Goal: Task Accomplishment & Management: Use online tool/utility

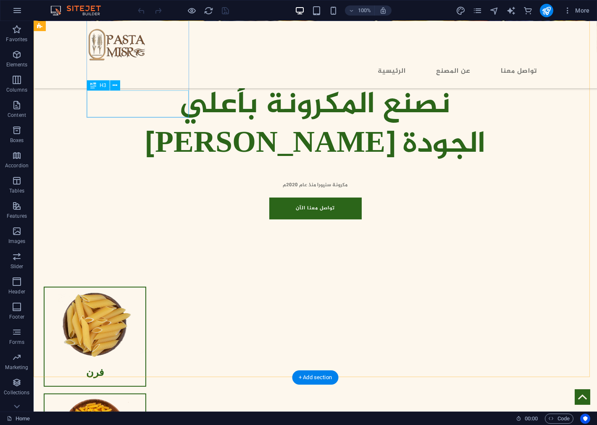
scroll to position [327, 0]
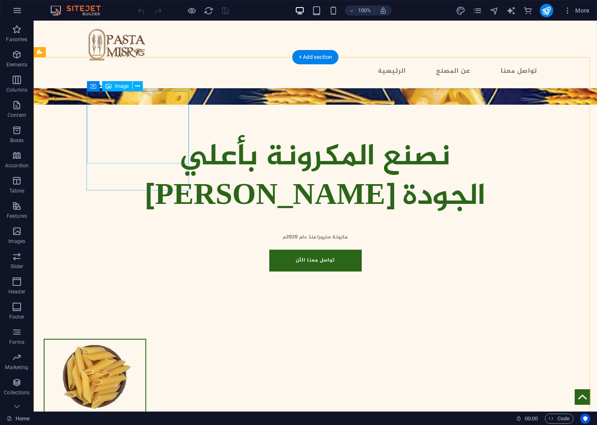
click at [140, 340] on figure at bounding box center [95, 375] width 101 height 71
select select "%"
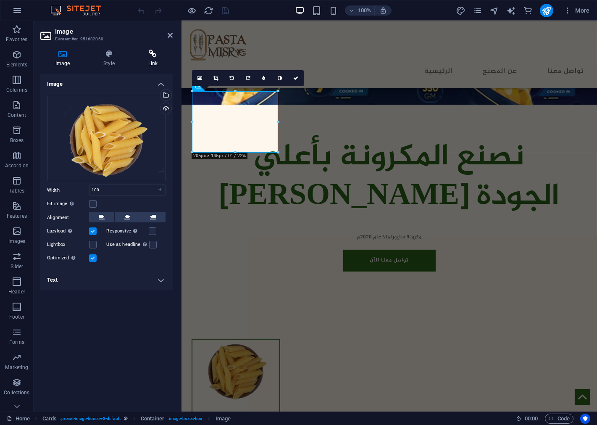
click at [150, 51] on icon at bounding box center [153, 54] width 40 height 8
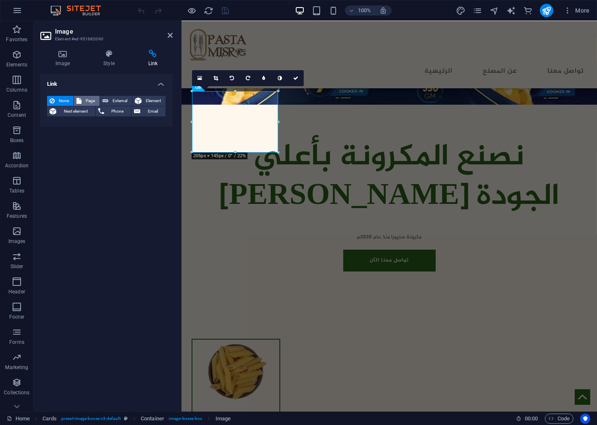
click at [85, 99] on span "Page" at bounding box center [90, 101] width 13 height 10
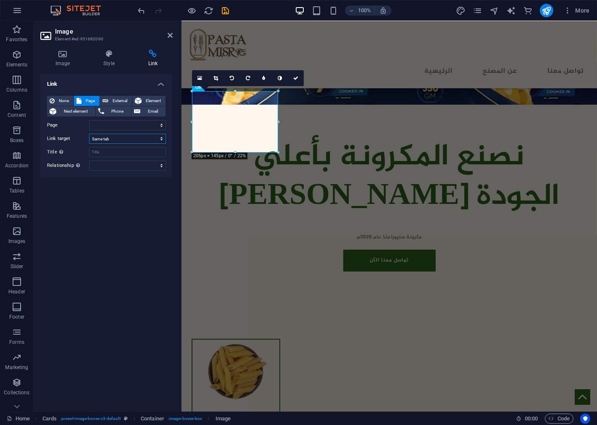
click at [119, 140] on select "New tab Same tab Overlay" at bounding box center [127, 139] width 77 height 10
click at [119, 137] on select "New tab Same tab Overlay" at bounding box center [127, 139] width 77 height 10
click at [116, 125] on select "Home Contact Us Legal Notice Privacy Penne" at bounding box center [127, 125] width 77 height 10
select select "4"
click at [89, 120] on select "Home Contact Us Legal Notice Privacy Penne" at bounding box center [127, 125] width 77 height 10
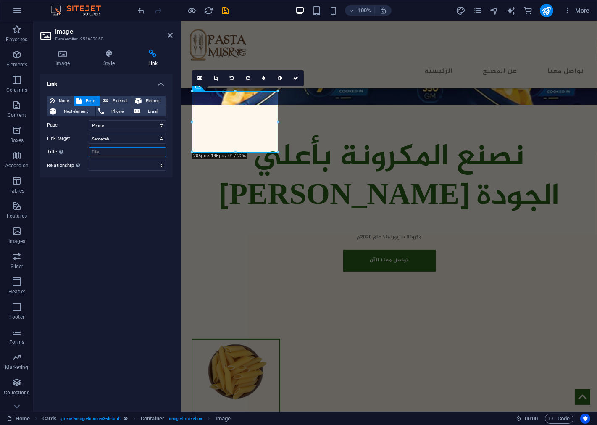
click at [116, 153] on input "Title Additional link description, should not be the same as the link text. The…" at bounding box center [127, 152] width 77 height 10
type input "؛"
type input "Penne"
click at [129, 215] on div "Link None Page External Element Next element Phone Email Page Home Contact Us L…" at bounding box center [106, 239] width 132 height 331
click at [293, 77] on icon at bounding box center [295, 78] width 5 height 5
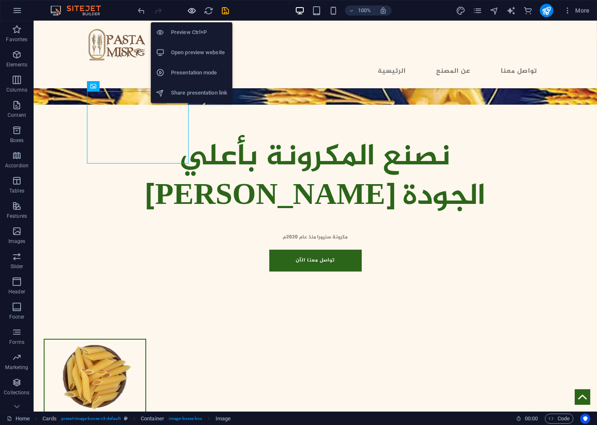
click at [190, 9] on icon "button" at bounding box center [192, 11] width 10 height 10
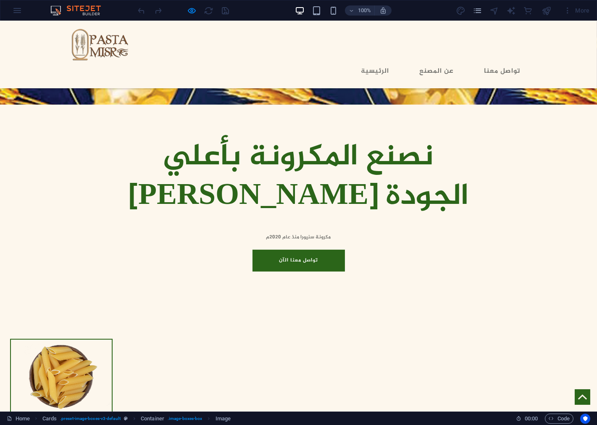
click at [105, 418] on h3 "فرن" at bounding box center [61, 424] width 87 height 13
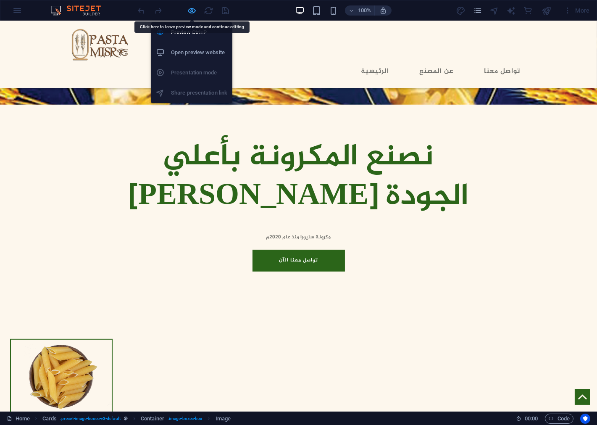
click at [192, 11] on icon "button" at bounding box center [192, 11] width 10 height 10
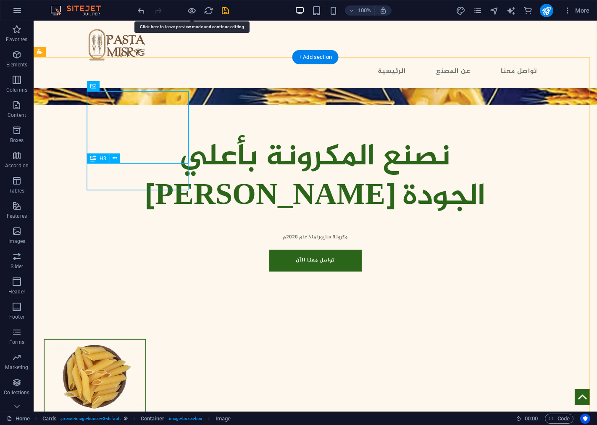
click at [137, 411] on div "فرن" at bounding box center [95, 424] width 101 height 26
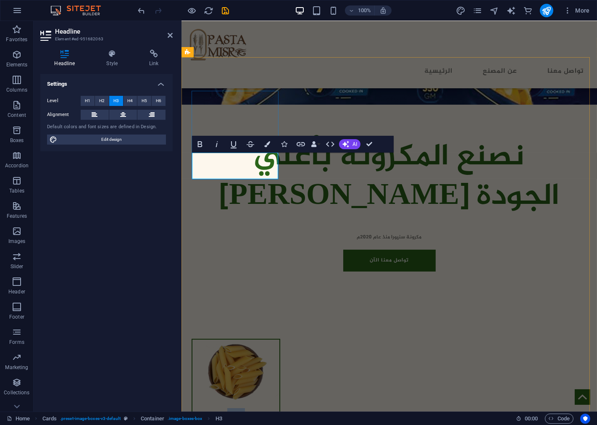
click at [228, 408] on h3 "فرن" at bounding box center [236, 414] width 74 height 13
click at [152, 50] on icon at bounding box center [153, 54] width 37 height 8
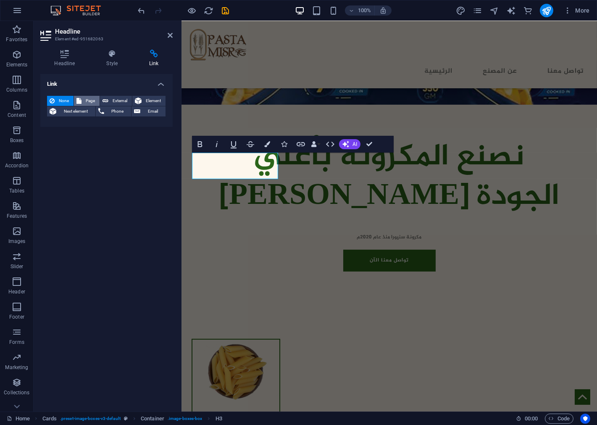
click at [87, 98] on span "Page" at bounding box center [90, 101] width 13 height 10
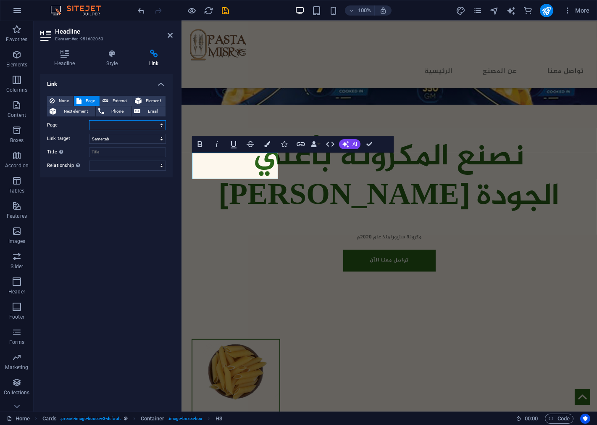
click at [106, 127] on select "Home Contact Us Legal Notice Privacy Penne" at bounding box center [127, 125] width 77 height 10
select select "4"
click at [89, 120] on select "Home Contact Us Legal Notice Privacy Penne" at bounding box center [127, 125] width 77 height 10
click at [108, 152] on input "Title Additional link description, should not be the same as the link text. The…" at bounding box center [127, 152] width 77 height 10
type input "Penne"
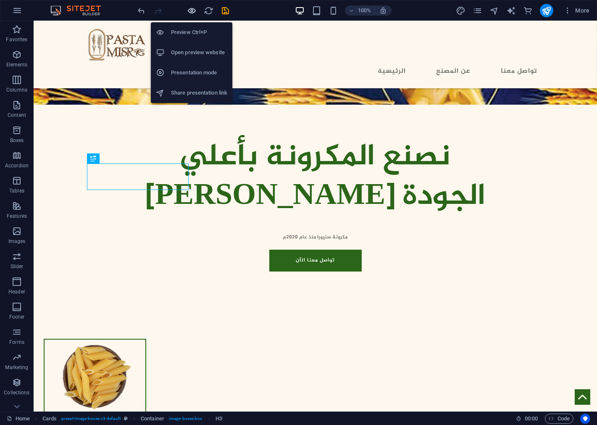
click at [188, 11] on icon "button" at bounding box center [192, 11] width 10 height 10
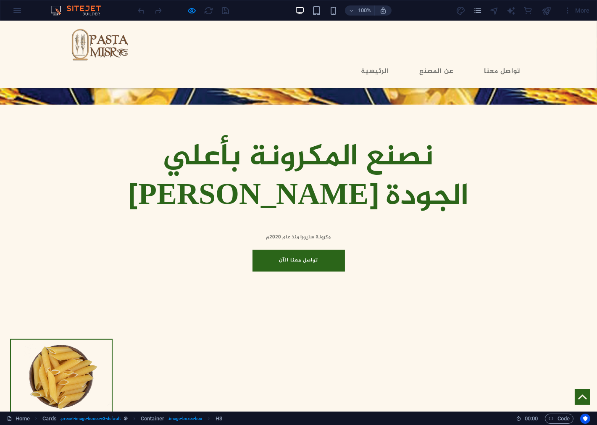
click at [112, 340] on img at bounding box center [61, 375] width 101 height 71
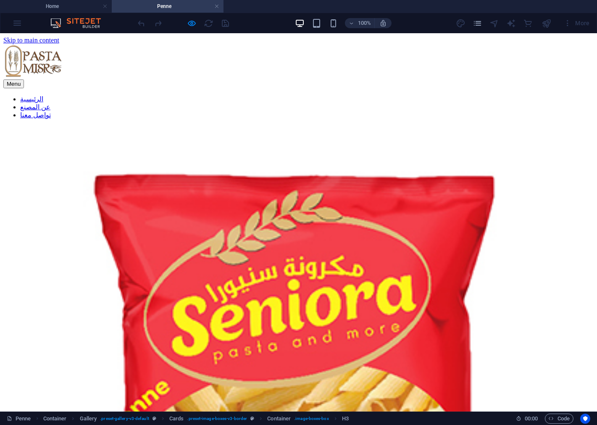
scroll to position [0, 0]
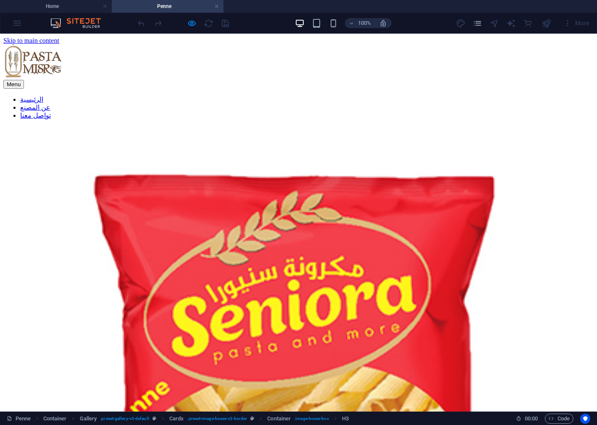
click at [383, 95] on nav "الرئيسية عن المصنع تواصل معنا" at bounding box center [298, 107] width 591 height 24
click at [441, 95] on nav "الرئيسية عن المصنع تواصل معنا" at bounding box center [298, 107] width 591 height 24
click at [510, 95] on nav "الرئيسية عن المصنع تواصل معنا" at bounding box center [298, 107] width 591 height 24
click at [386, 95] on nav "الرئيسية عن المصنع تواصل معنا" at bounding box center [298, 107] width 591 height 24
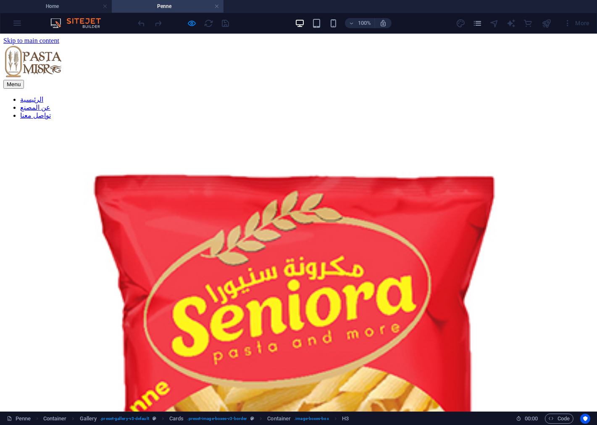
click at [380, 95] on nav "الرئيسية عن المصنع تواصل معنا" at bounding box center [298, 107] width 591 height 24
click at [79, 61] on div at bounding box center [298, 62] width 591 height 35
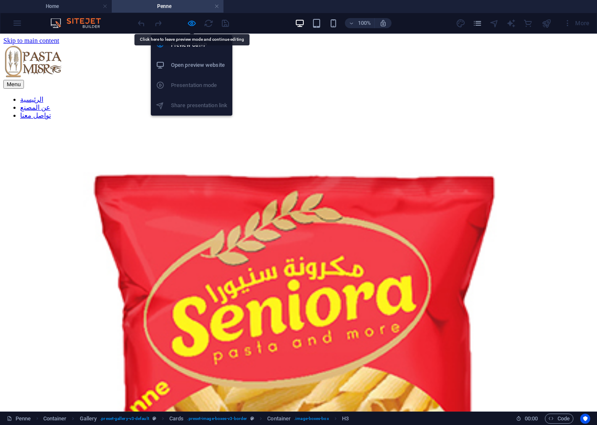
click at [188, 63] on h6 "Open preview website" at bounding box center [199, 65] width 56 height 10
click at [187, 42] on h6 "Preview Ctrl+P" at bounding box center [199, 45] width 56 height 10
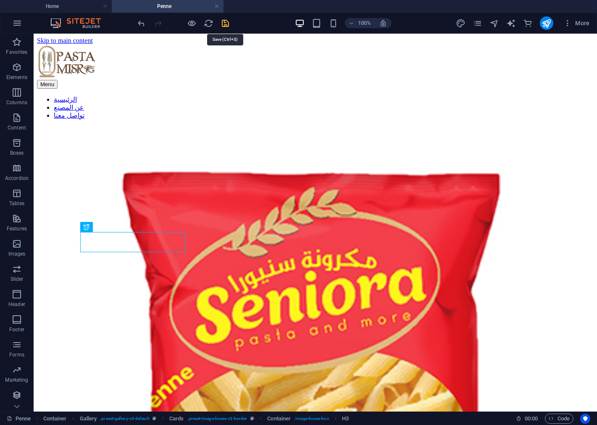
click at [224, 23] on icon "save" at bounding box center [226, 23] width 10 height 10
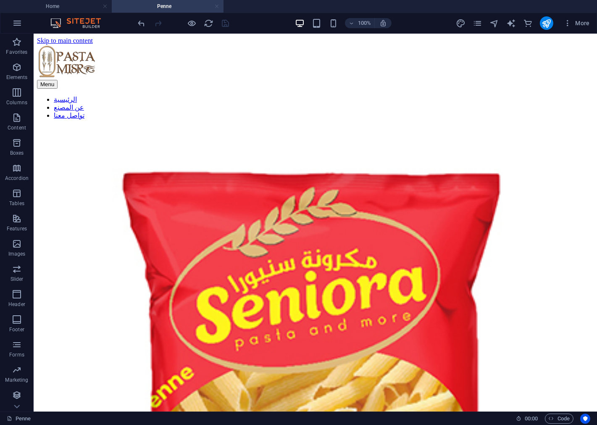
click at [218, 6] on link at bounding box center [216, 7] width 5 height 8
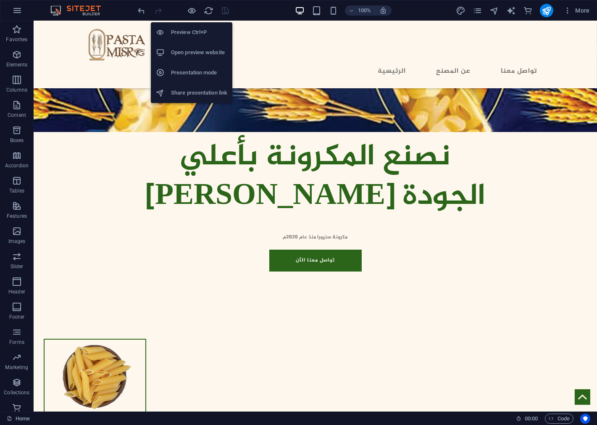
click at [182, 53] on h6 "Open preview website" at bounding box center [199, 53] width 56 height 10
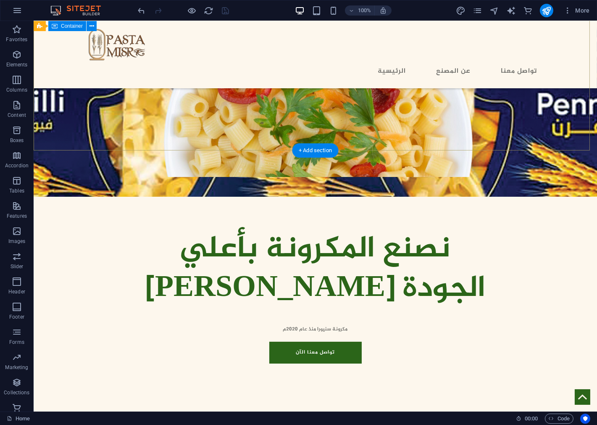
scroll to position [233, 0]
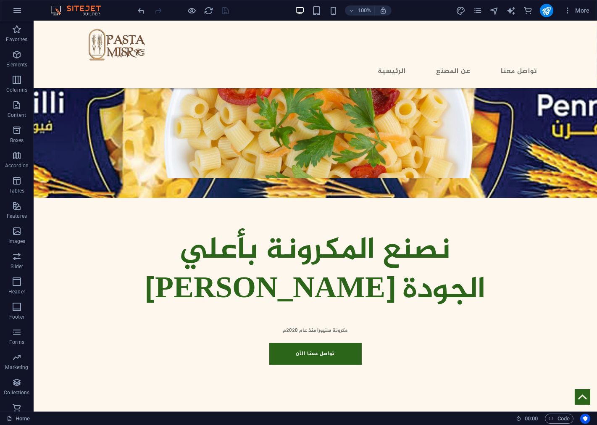
click at [224, 9] on div at bounding box center [184, 10] width 94 height 13
click at [547, 12] on icon "publish" at bounding box center [547, 11] width 10 height 10
click at [569, 9] on icon "button" at bounding box center [568, 10] width 8 height 8
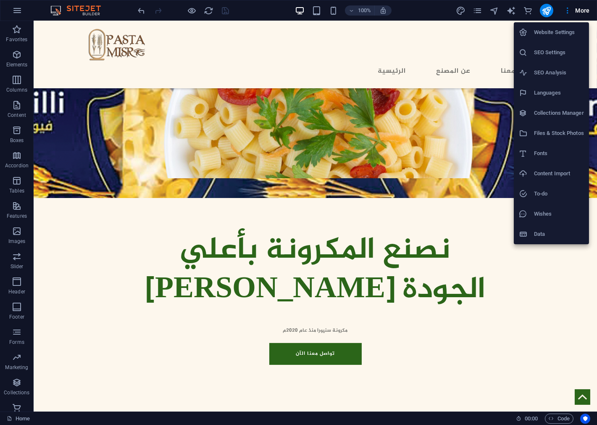
click at [548, 215] on h6 "Wishes" at bounding box center [559, 214] width 50 height 10
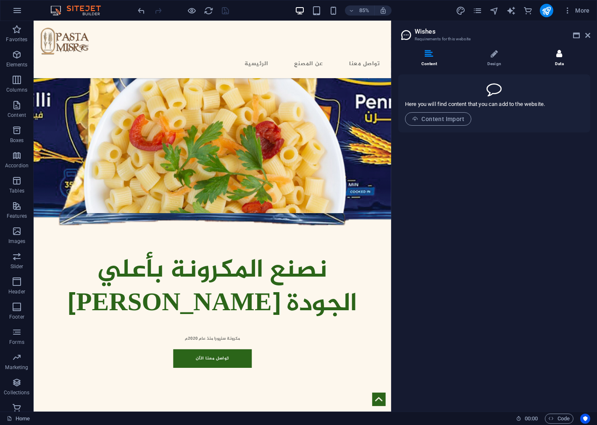
click at [560, 54] on icon at bounding box center [560, 54] width 6 height 8
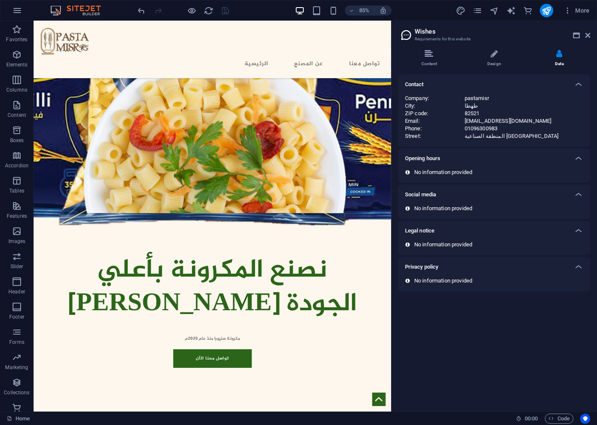
click at [449, 194] on div "Social media" at bounding box center [487, 195] width 164 height 10
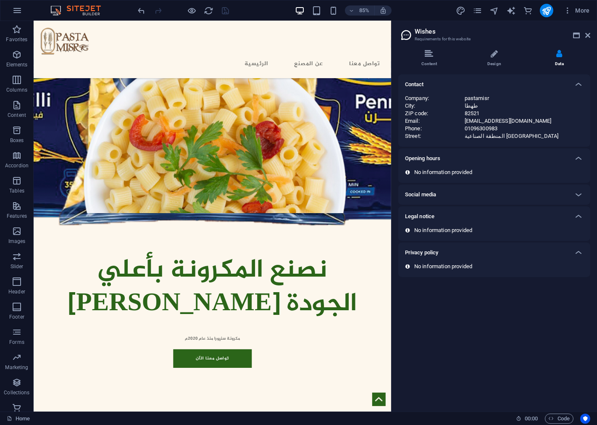
click at [449, 194] on div "Social media" at bounding box center [487, 195] width 164 height 10
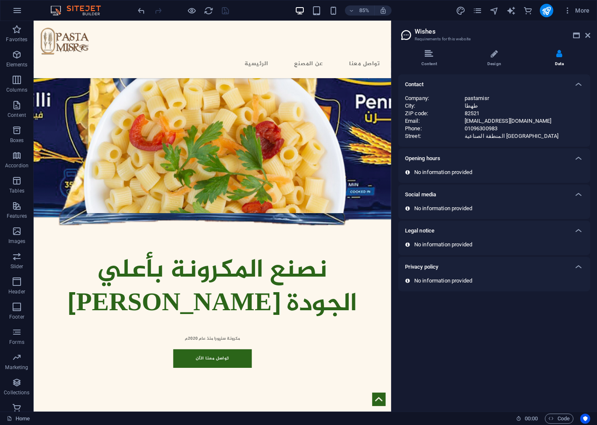
click at [449, 194] on div "Social media" at bounding box center [487, 195] width 164 height 10
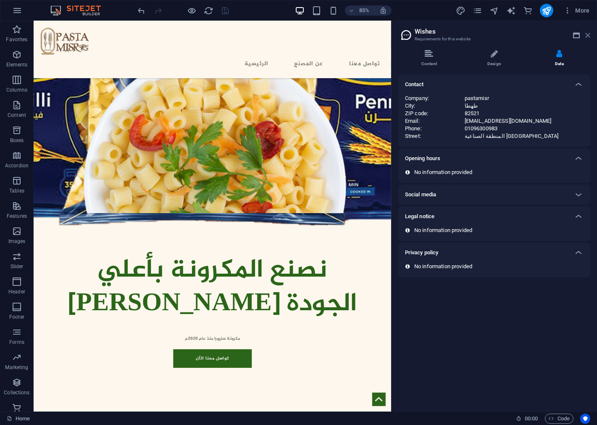
click at [587, 35] on icon at bounding box center [588, 35] width 5 height 7
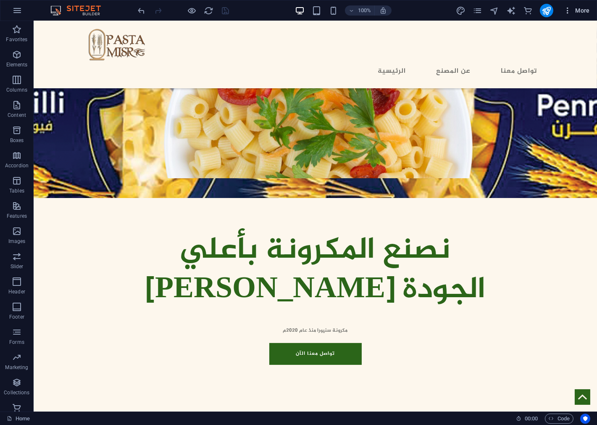
click at [566, 11] on icon "button" at bounding box center [568, 10] width 8 height 8
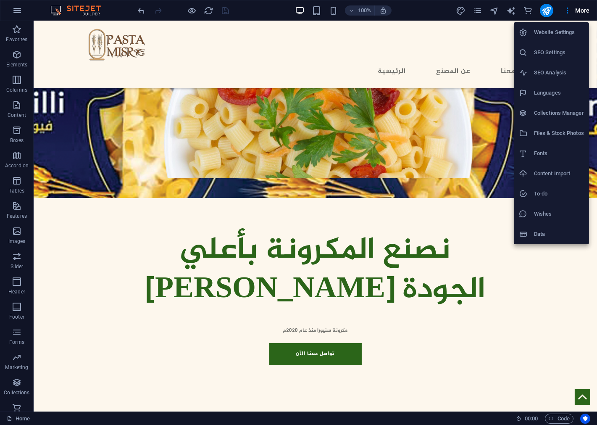
click at [568, 12] on div at bounding box center [298, 212] width 597 height 425
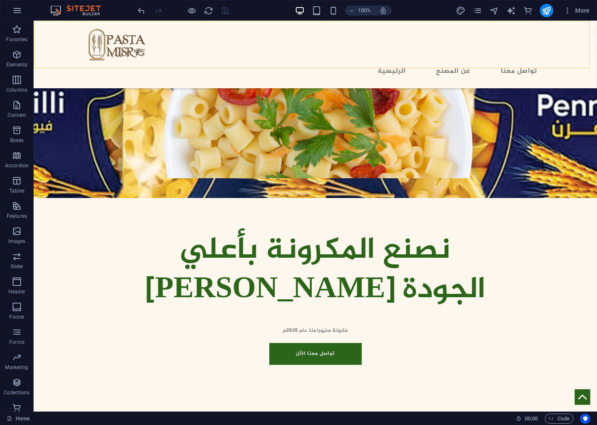
drag, startPoint x: 581, startPoint y: 32, endPoint x: 549, endPoint y: 49, distance: 36.1
drag, startPoint x: 581, startPoint y: 32, endPoint x: 575, endPoint y: 24, distance: 9.5
click at [575, 24] on div "Menu الرئيسية عن المصنع تواصل معنا" at bounding box center [316, 54] width 564 height 67
click at [478, 11] on icon "pages" at bounding box center [478, 11] width 10 height 10
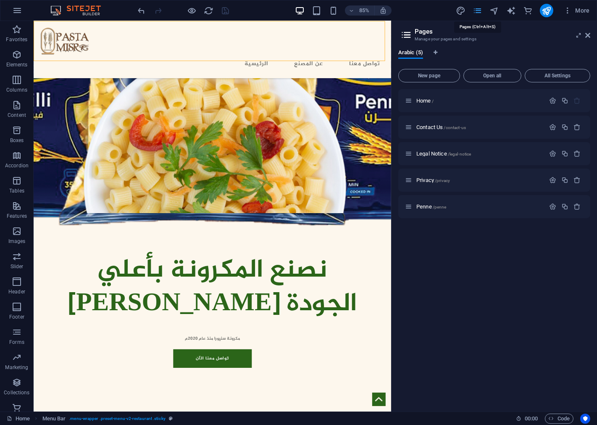
click at [478, 11] on icon "pages" at bounding box center [478, 11] width 10 height 10
click at [545, 10] on icon "publish" at bounding box center [547, 11] width 10 height 10
